Goal: Information Seeking & Learning: Check status

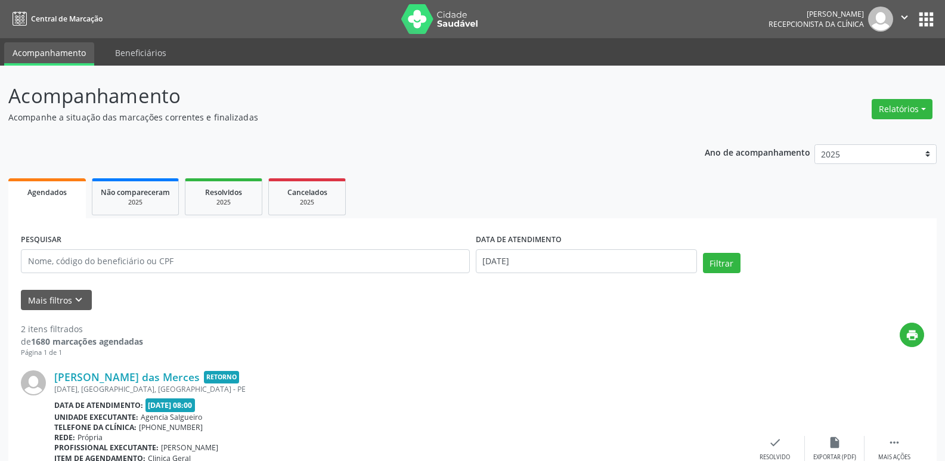
scroll to position [60, 0]
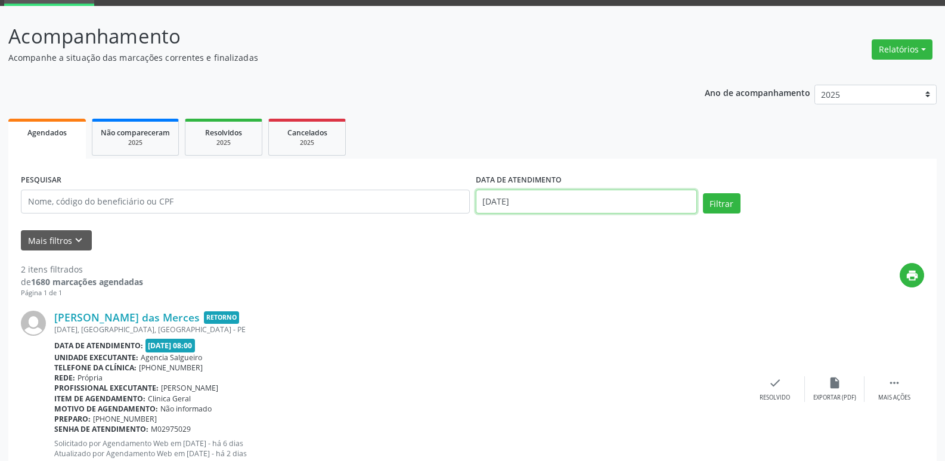
click at [531, 202] on input "[DATE]" at bounding box center [586, 202] width 221 height 24
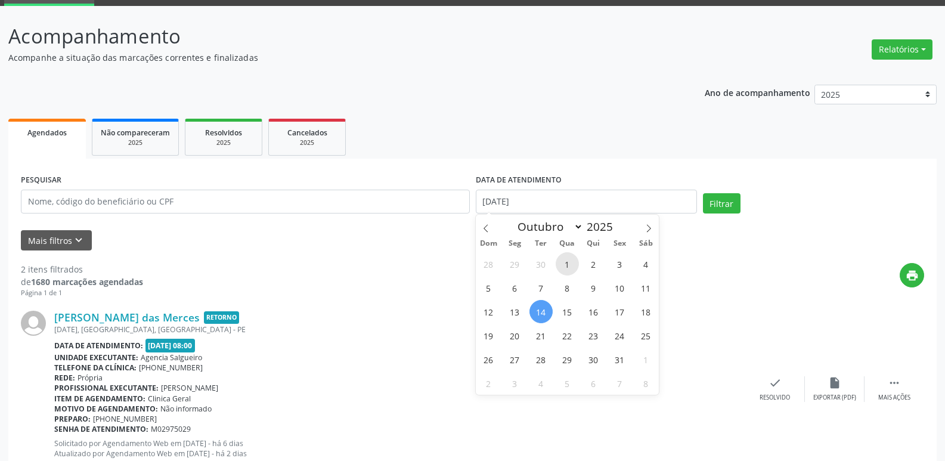
click at [572, 268] on span "1" at bounding box center [567, 263] width 23 height 23
type input "01/10/2025"
click at [572, 268] on span "1" at bounding box center [567, 263] width 23 height 23
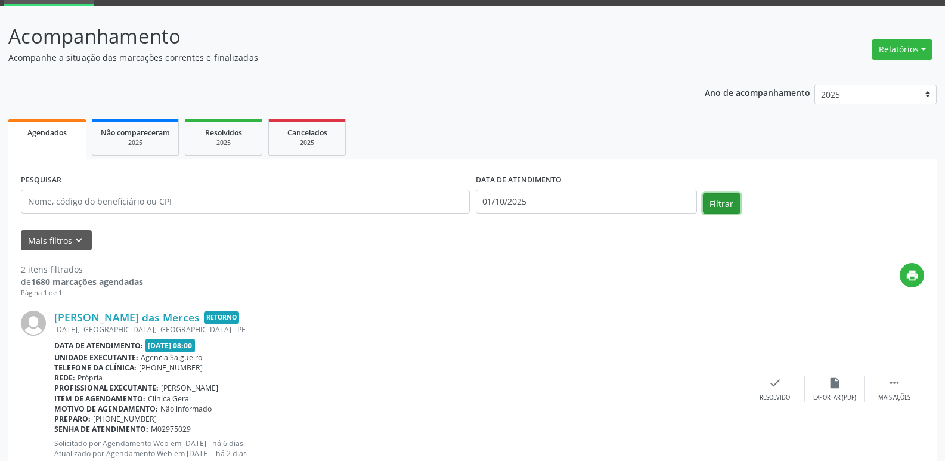
click at [713, 209] on button "Filtrar" at bounding box center [722, 203] width 38 height 20
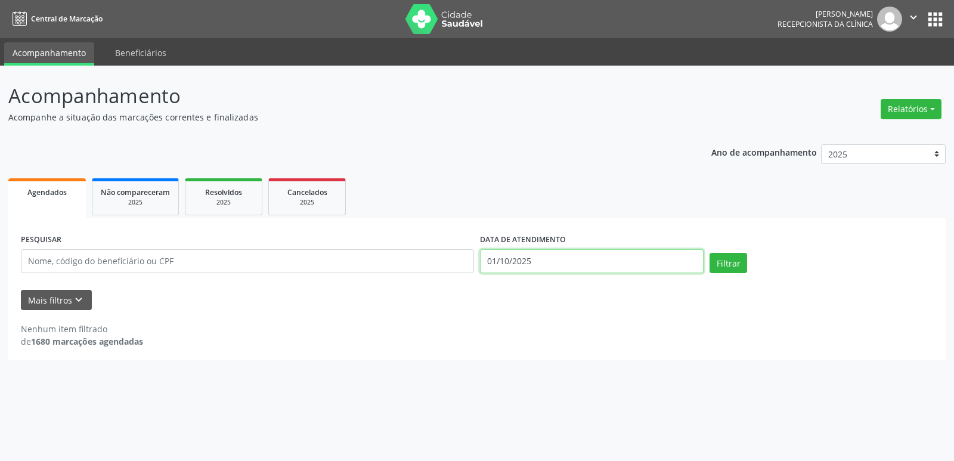
click at [547, 267] on input "01/10/2025" at bounding box center [592, 261] width 224 height 24
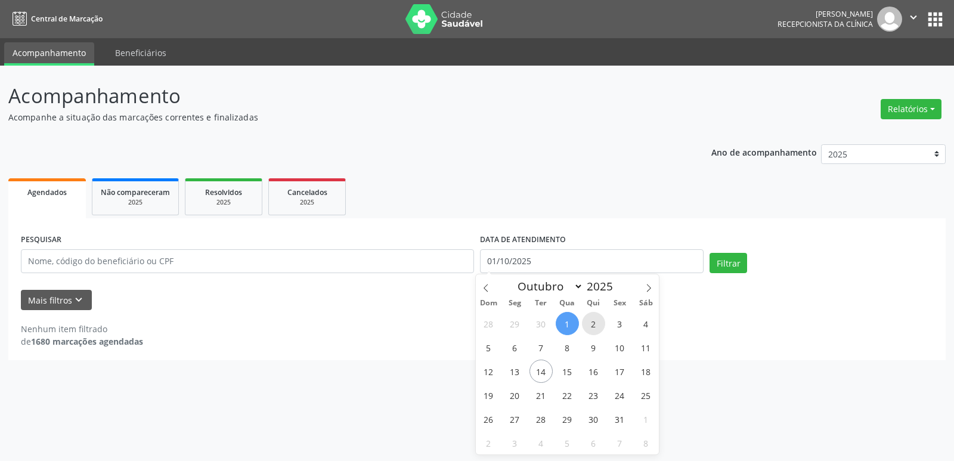
click at [595, 315] on span "2" at bounding box center [593, 323] width 23 height 23
type input "[DATE]"
click at [595, 315] on span "2" at bounding box center [593, 323] width 23 height 23
select select "9"
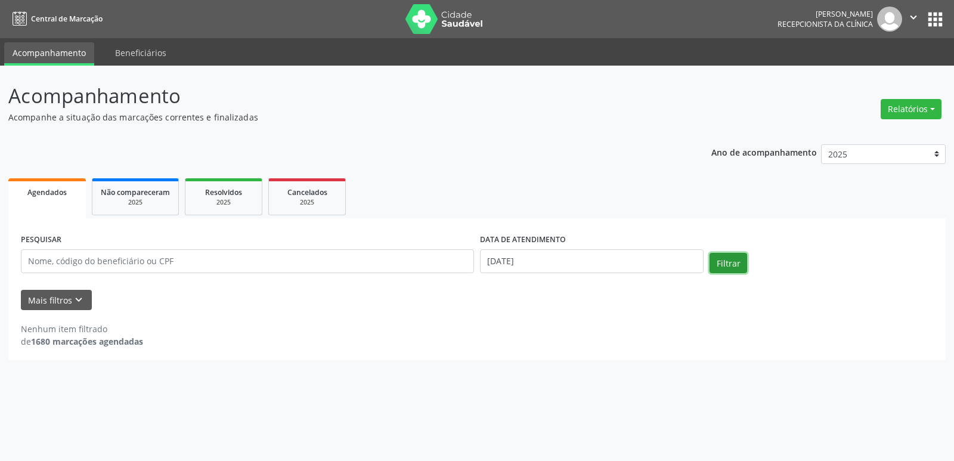
click at [720, 265] on button "Filtrar" at bounding box center [729, 263] width 38 height 20
click at [601, 270] on body "Central de Marcação [PERSON_NAME] Recepcionista da clínica  Configurações Sair…" at bounding box center [477, 230] width 954 height 461
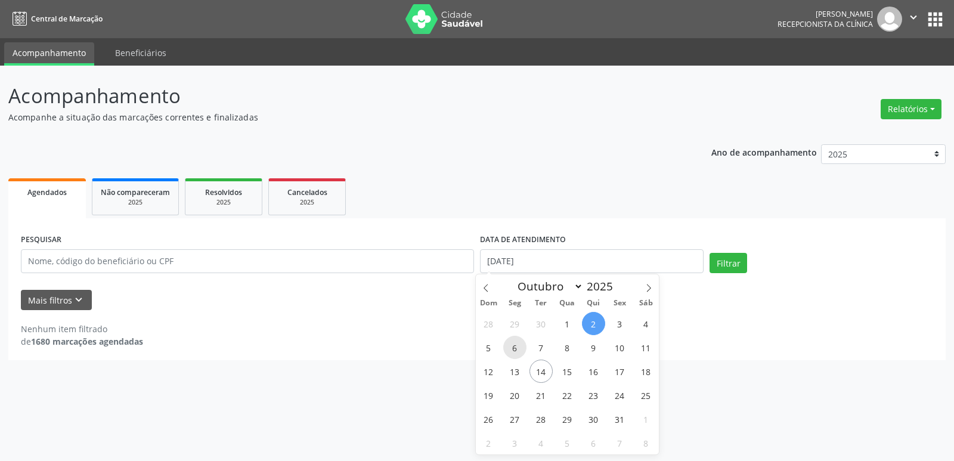
click at [518, 349] on span "6" at bounding box center [514, 347] width 23 height 23
type input "[DATE]"
click at [518, 349] on span "6" at bounding box center [514, 347] width 23 height 23
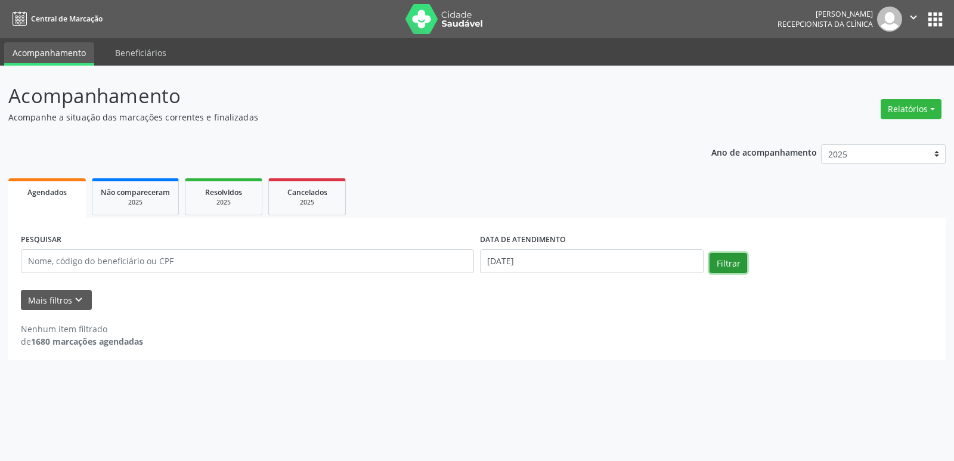
click at [731, 266] on button "Filtrar" at bounding box center [729, 263] width 38 height 20
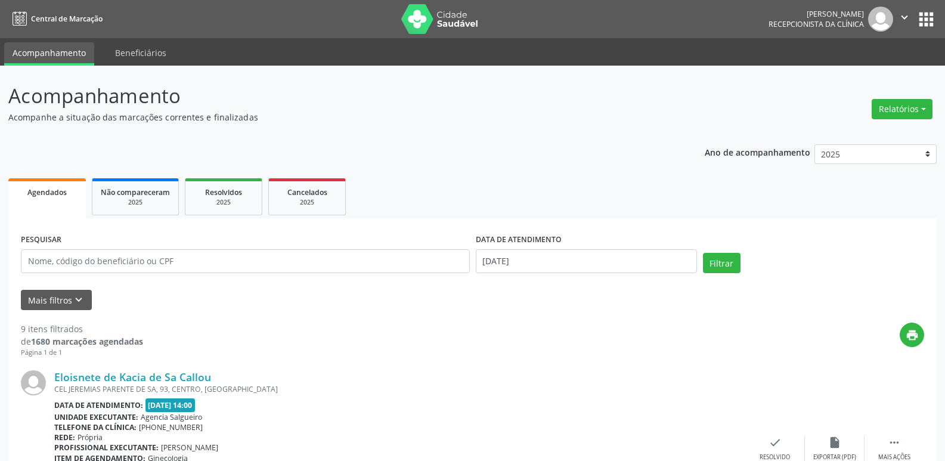
scroll to position [298, 0]
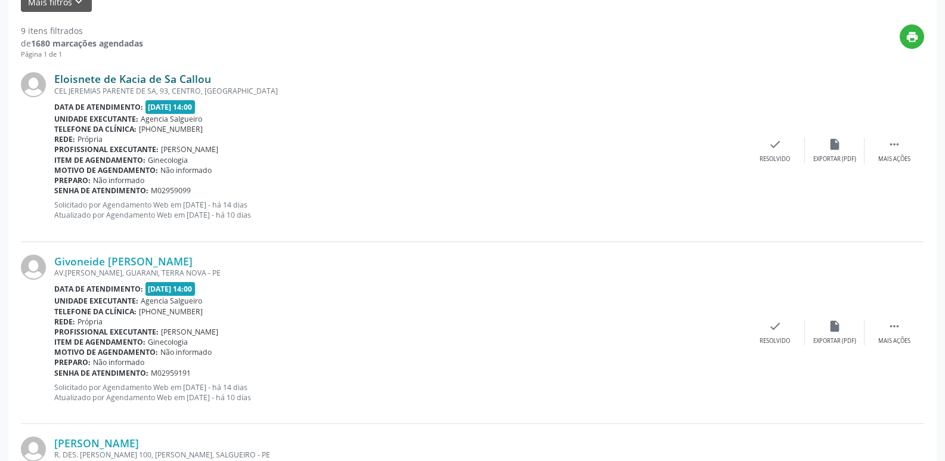
drag, startPoint x: 216, startPoint y: 76, endPoint x: 145, endPoint y: 79, distance: 71.0
click at [145, 79] on div "Eloisnete de Kacia de Sa Callou" at bounding box center [399, 78] width 691 height 13
click at [238, 72] on div "Eloisnete de Kacia de Sa Callou" at bounding box center [399, 78] width 691 height 13
drag, startPoint x: 237, startPoint y: 75, endPoint x: 52, endPoint y: 78, distance: 184.9
click at [52, 78] on div "Eloisnete de Kacia de Sa Callou CEL [STREET_ADDRESS] Data de atendimento: [DATE…" at bounding box center [472, 151] width 903 height 182
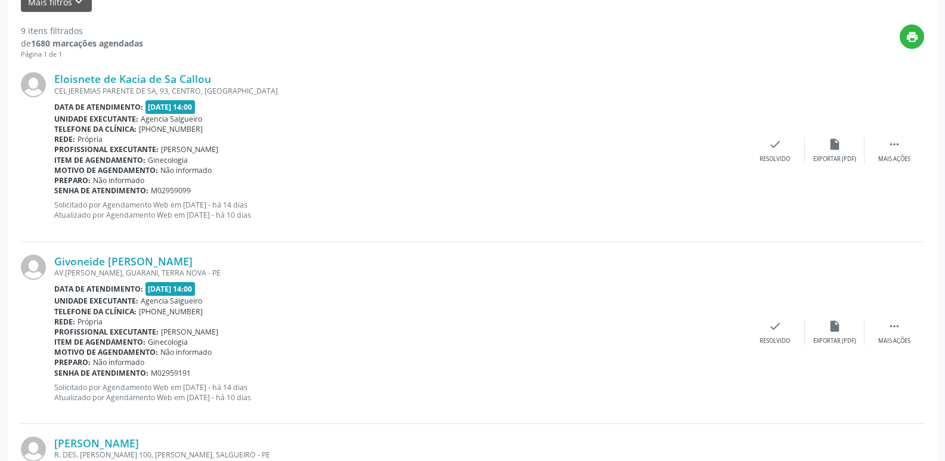
copy div "Eloisnete de Kacia de Sa Callou"
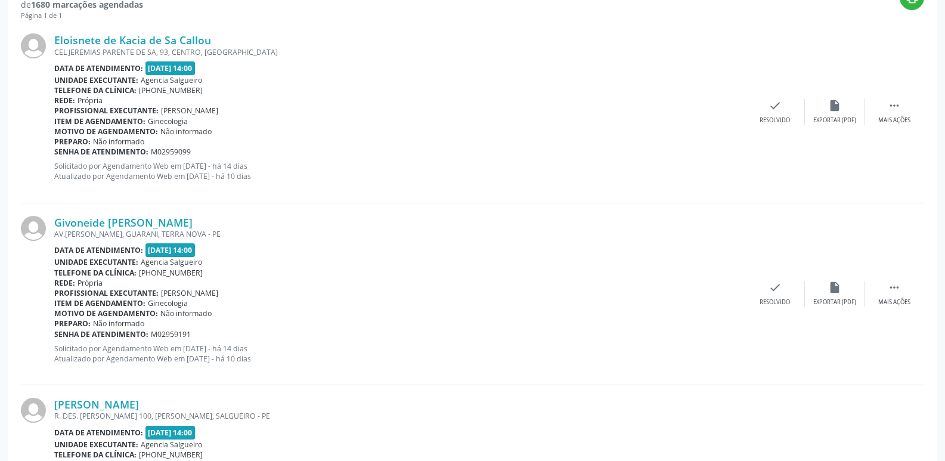
scroll to position [358, 0]
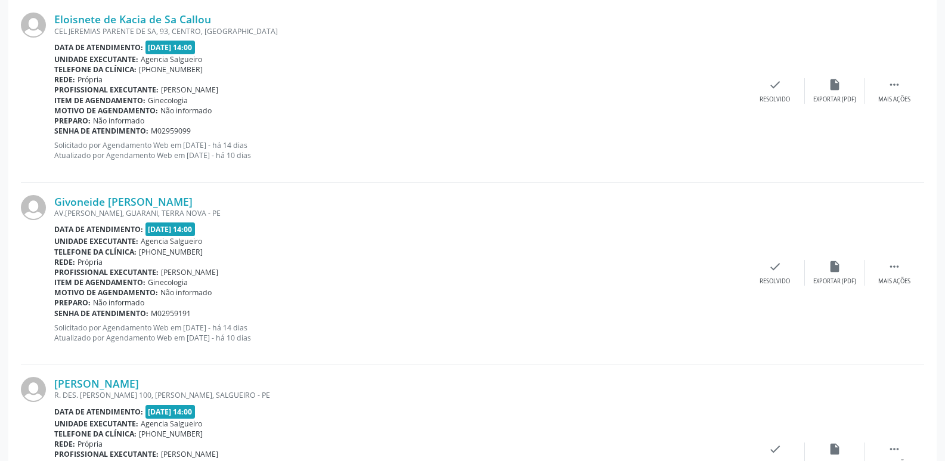
drag, startPoint x: 183, startPoint y: 194, endPoint x: 51, endPoint y: 199, distance: 131.9
click at [51, 199] on div "Givoneide [PERSON_NAME] AV.[PERSON_NAME], GUARANI, TERRA NOVA - PE Data de aten…" at bounding box center [472, 273] width 903 height 182
copy div "Givoneide [PERSON_NAME]"
drag, startPoint x: 239, startPoint y: 14, endPoint x: 55, endPoint y: 13, distance: 183.1
click at [55, 13] on div "Eloisnete de Kacia de Sa Callou" at bounding box center [399, 19] width 691 height 13
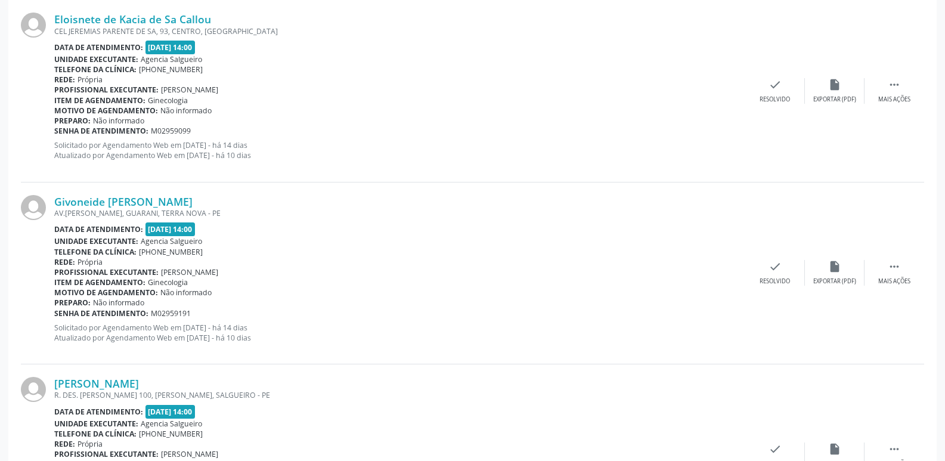
copy link "Eloisnete de Kacia de Sa Callou"
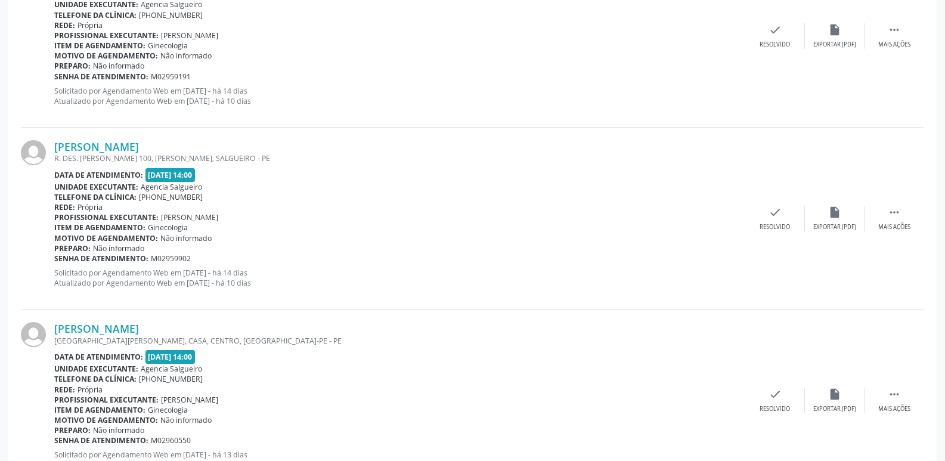
scroll to position [596, 0]
drag, startPoint x: 222, startPoint y: 142, endPoint x: 52, endPoint y: 143, distance: 170.0
click at [52, 143] on div "[PERSON_NAME] R. DES. [PERSON_NAME] 100, [PERSON_NAME], SALGUEIRO - PE Data de …" at bounding box center [472, 217] width 903 height 182
copy div "[PERSON_NAME]"
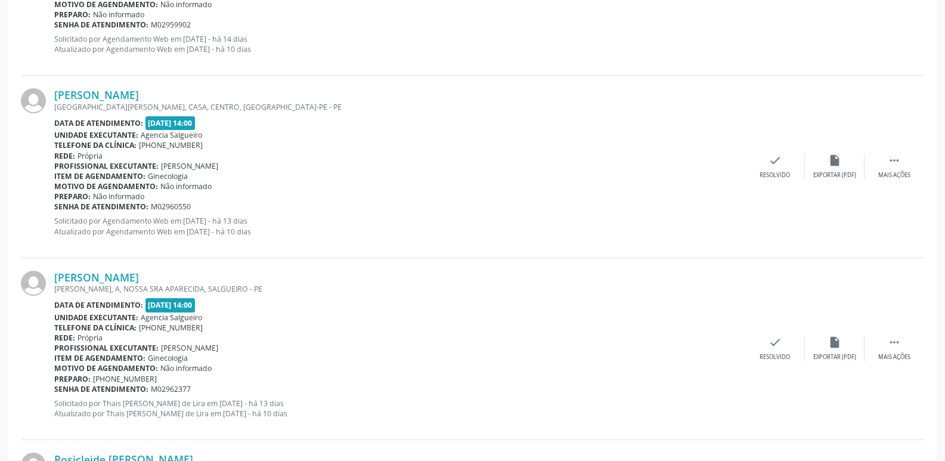
scroll to position [895, 0]
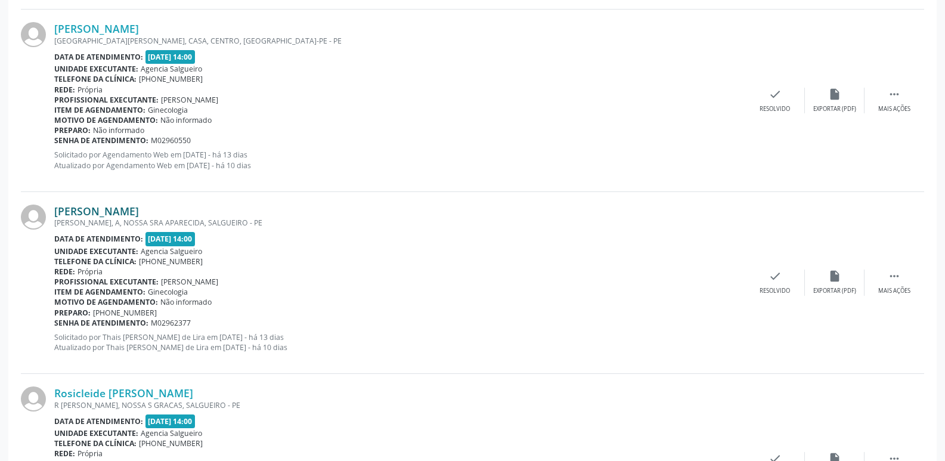
drag, startPoint x: 51, startPoint y: 202, endPoint x: 119, endPoint y: 205, distance: 68.1
click at [117, 205] on div "[PERSON_NAME] [PERSON_NAME], A, NOSSA SRA APARECIDA, SALGUEIRO - PE Data de ate…" at bounding box center [472, 283] width 903 height 182
click at [649, 256] on div "Telefone da clínica: [PHONE_NUMBER]" at bounding box center [399, 261] width 691 height 10
drag, startPoint x: 292, startPoint y: 213, endPoint x: 49, endPoint y: 211, distance: 242.1
click at [49, 211] on div "[PERSON_NAME] [PERSON_NAME], A, NOSSA SRA APARECIDA, SALGUEIRO - PE Data de ate…" at bounding box center [472, 283] width 903 height 182
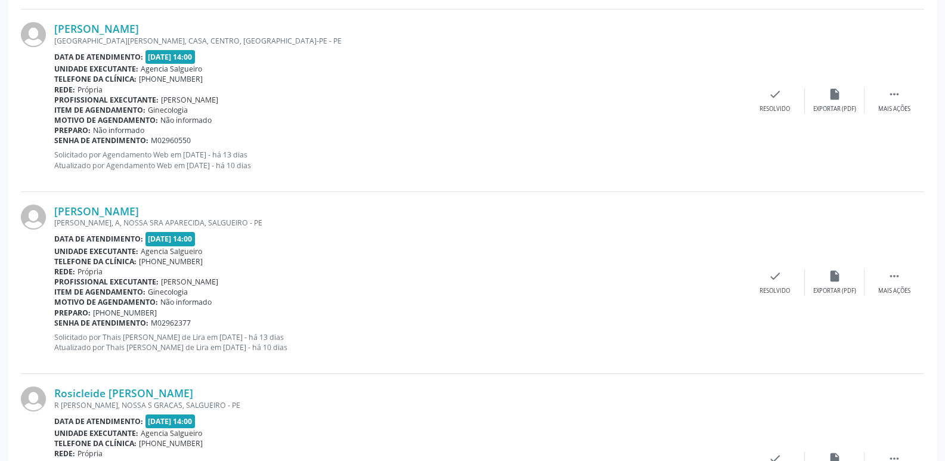
click at [49, 211] on div at bounding box center [37, 283] width 33 height 156
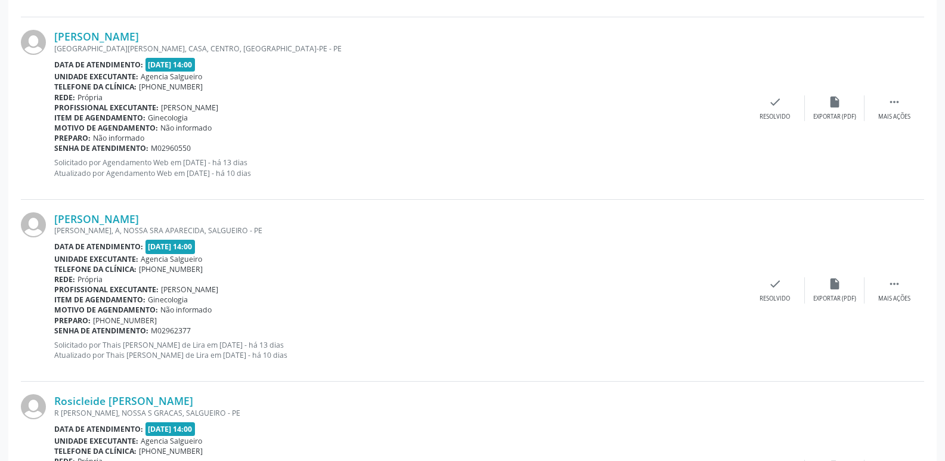
scroll to position [954, 0]
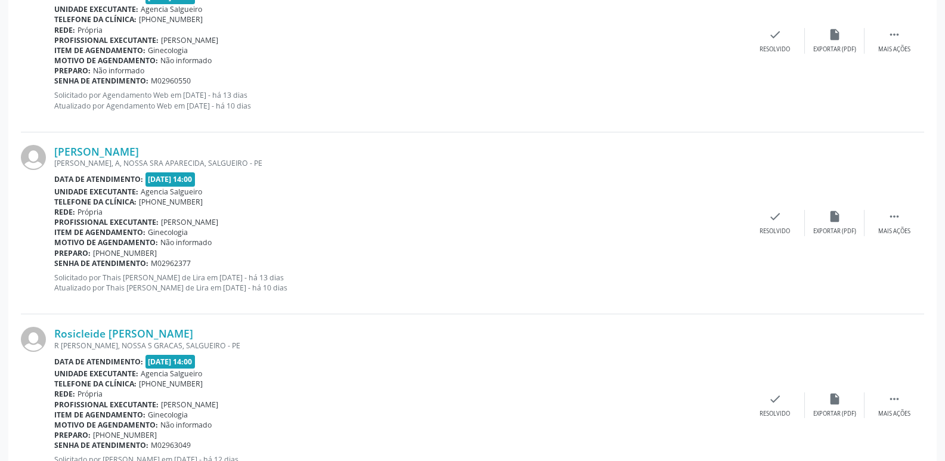
drag, startPoint x: 295, startPoint y: 149, endPoint x: 51, endPoint y: 147, distance: 243.9
click at [51, 147] on div "[PERSON_NAME] [PERSON_NAME], A, NOSSA SRA APARECIDA, SALGUEIRO - PE Data de ate…" at bounding box center [472, 223] width 903 height 182
copy div "[PERSON_NAME]"
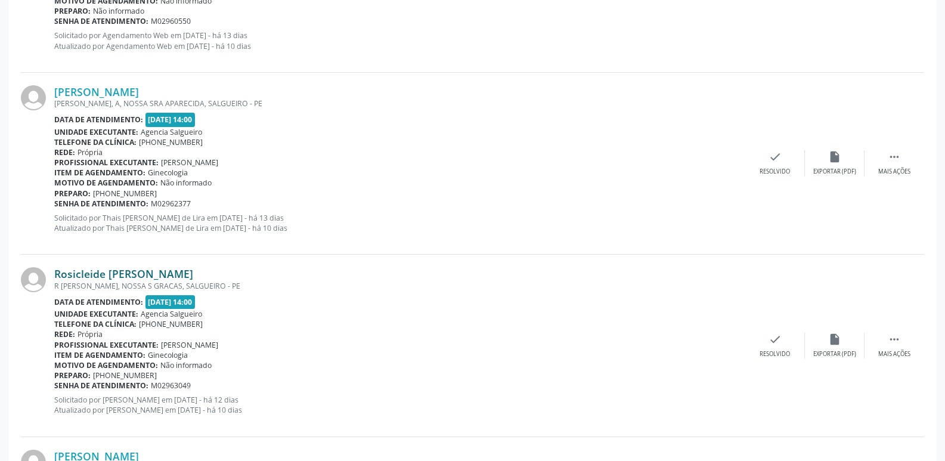
drag, startPoint x: 191, startPoint y: 271, endPoint x: 55, endPoint y: 273, distance: 135.4
click at [55, 273] on div "Rosicleide [PERSON_NAME]" at bounding box center [399, 273] width 691 height 13
copy link "Rosicleide [PERSON_NAME]"
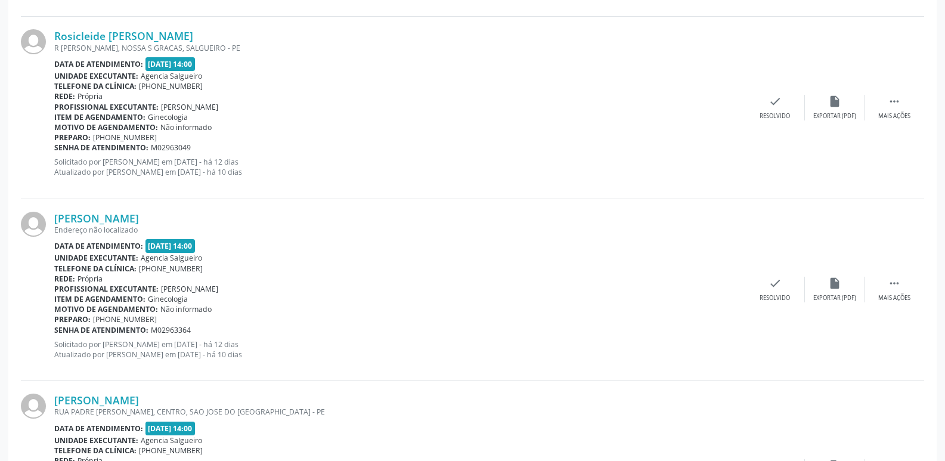
scroll to position [1252, 0]
drag, startPoint x: 259, startPoint y: 213, endPoint x: 52, endPoint y: 215, distance: 206.9
click at [52, 215] on div "[PERSON_NAME] Endereço não localizado Data de atendimento: [DATE] 14:00 Unidade…" at bounding box center [472, 290] width 903 height 182
copy div "[PERSON_NAME]"
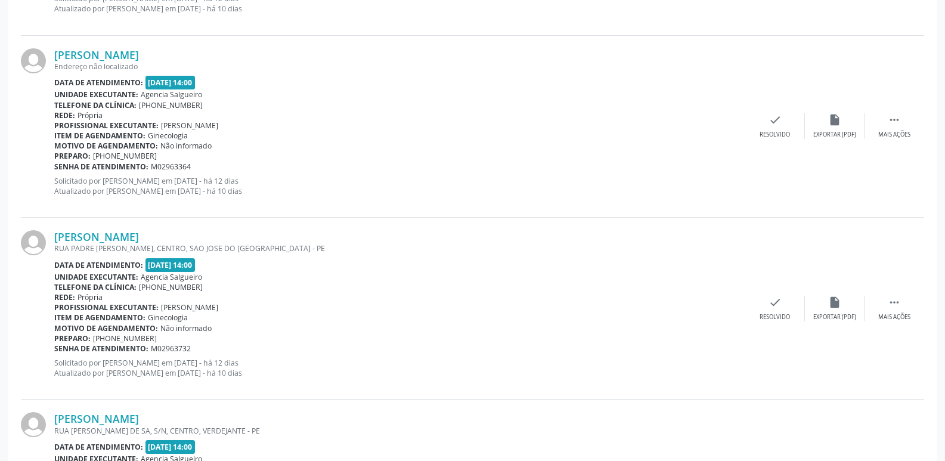
scroll to position [1431, 0]
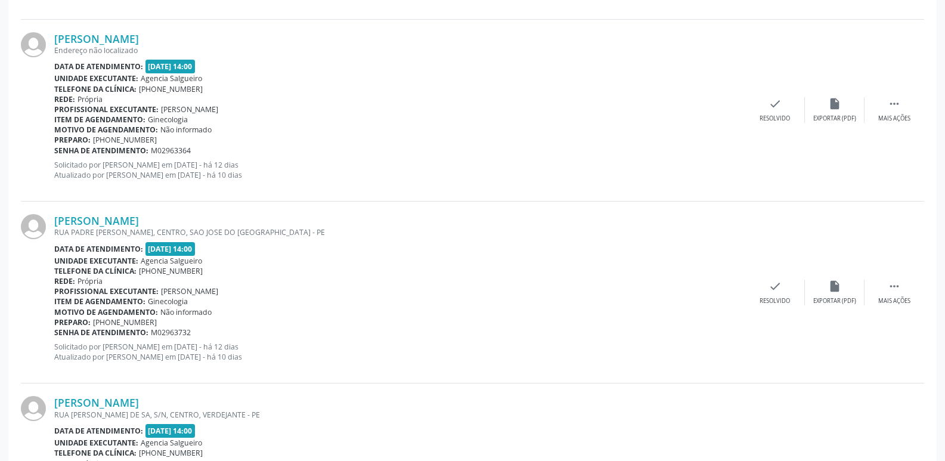
drag, startPoint x: 249, startPoint y: 221, endPoint x: 57, endPoint y: 212, distance: 191.6
click at [57, 212] on div "[PERSON_NAME] [GEOGRAPHIC_DATA][PERSON_NAME], CENTRO, [GEOGRAPHIC_DATA][PERSON_…" at bounding box center [472, 293] width 903 height 182
copy link "[PERSON_NAME]"
drag, startPoint x: 646, startPoint y: 39, endPoint x: 553, endPoint y: 132, distance: 132.0
click at [646, 39] on div "[PERSON_NAME]" at bounding box center [399, 38] width 691 height 13
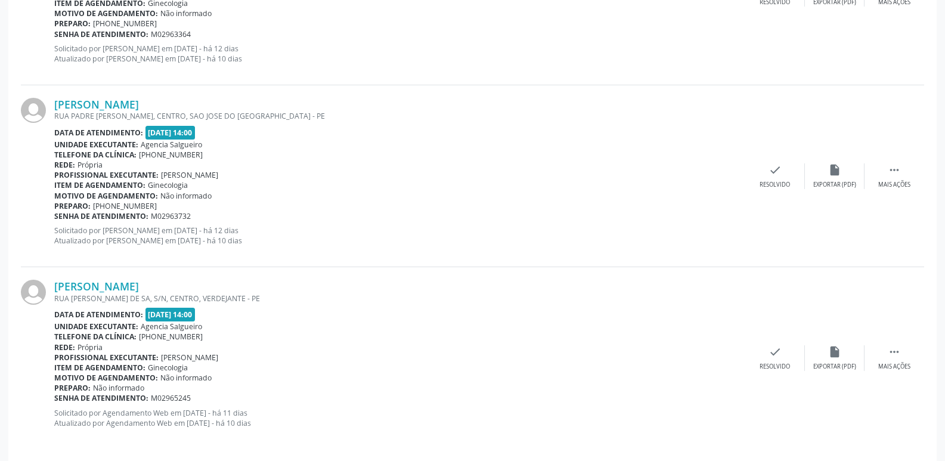
scroll to position [1550, 0]
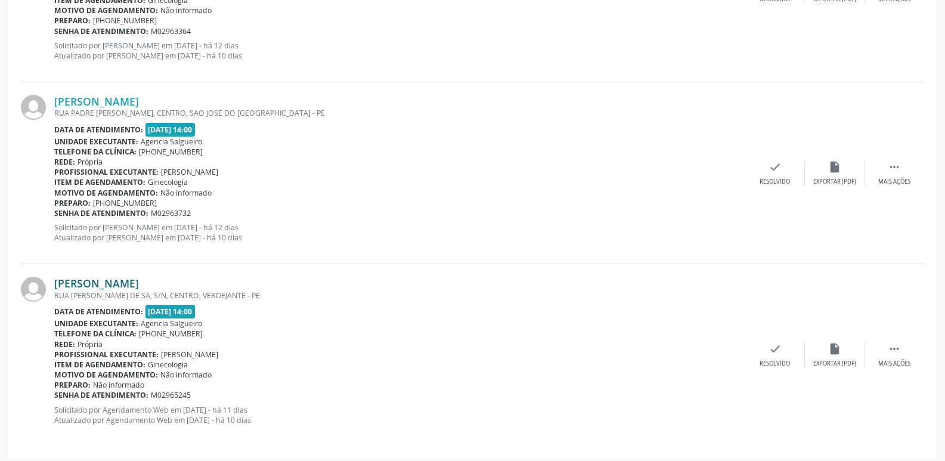
drag, startPoint x: 196, startPoint y: 279, endPoint x: 55, endPoint y: 282, distance: 140.8
click at [55, 282] on div "[PERSON_NAME]" at bounding box center [399, 283] width 691 height 13
copy link "[PERSON_NAME]"
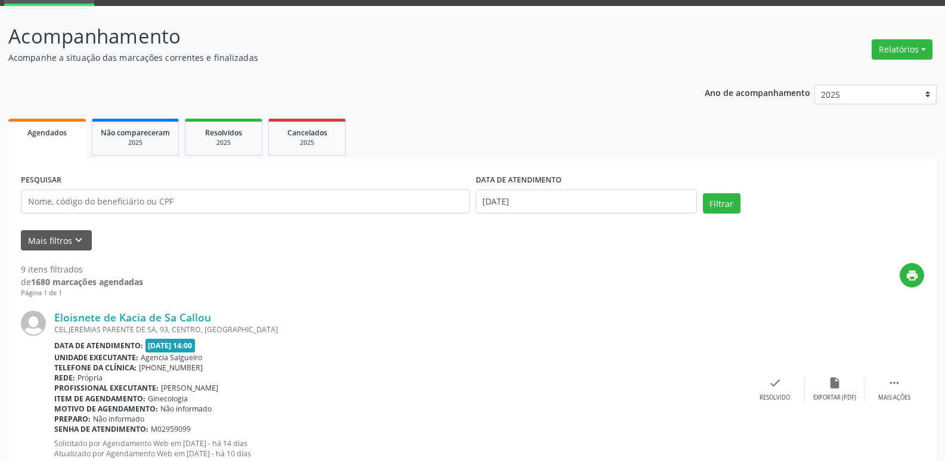
scroll to position [0, 0]
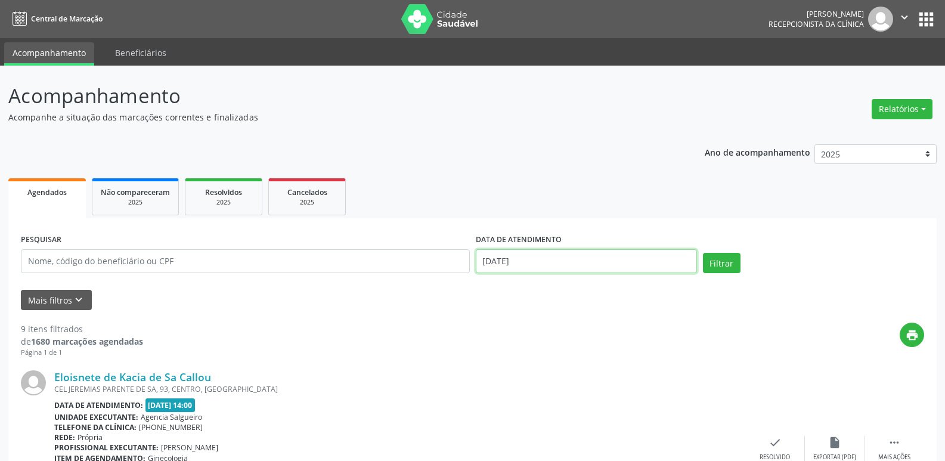
click at [662, 256] on input "[DATE]" at bounding box center [586, 261] width 221 height 24
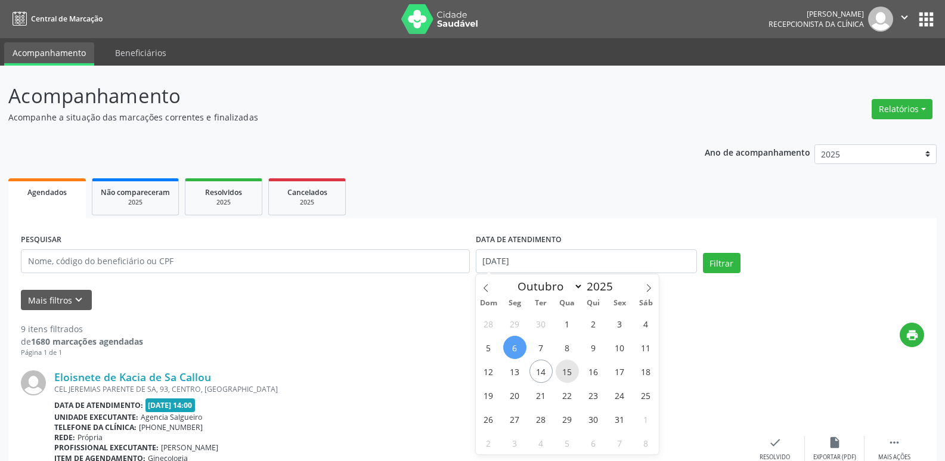
click at [568, 372] on span "15" at bounding box center [567, 371] width 23 height 23
type input "[DATE]"
click at [568, 372] on span "15" at bounding box center [567, 371] width 23 height 23
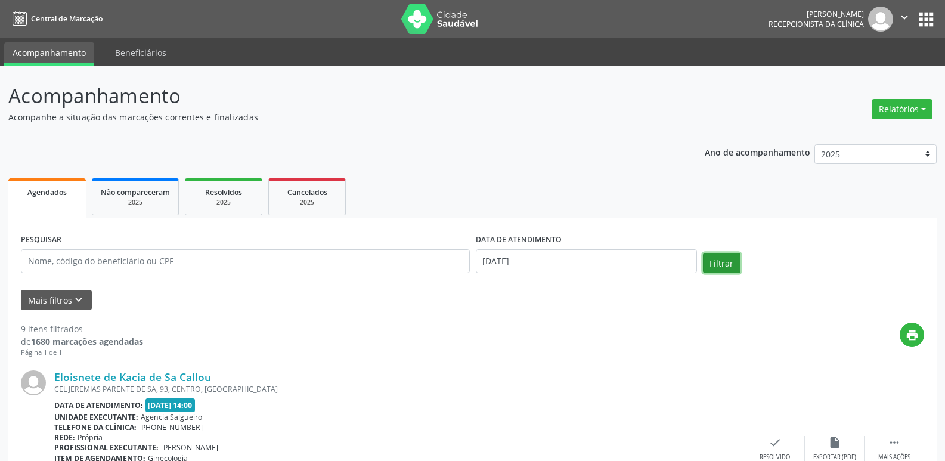
click at [730, 262] on button "Filtrar" at bounding box center [722, 263] width 38 height 20
